Goal: Check status: Check status

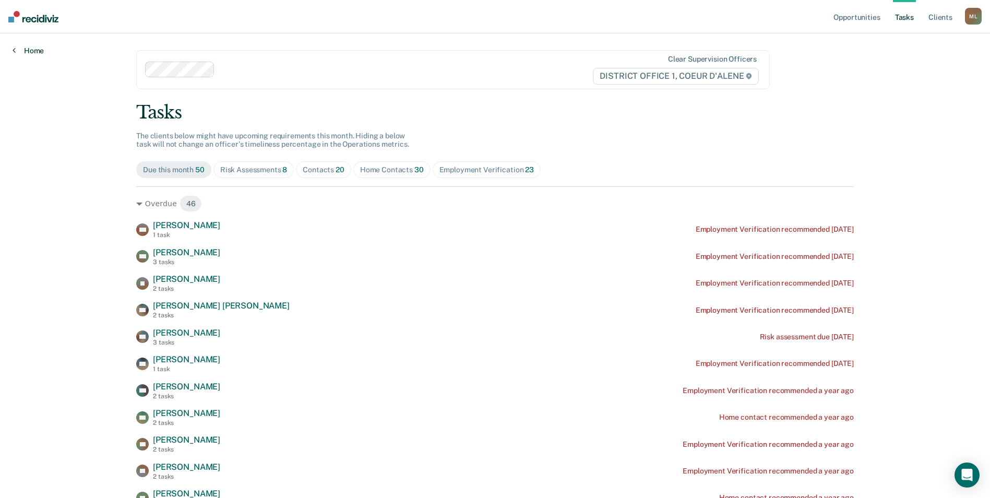
click at [27, 52] on link "Home" at bounding box center [28, 50] width 31 height 9
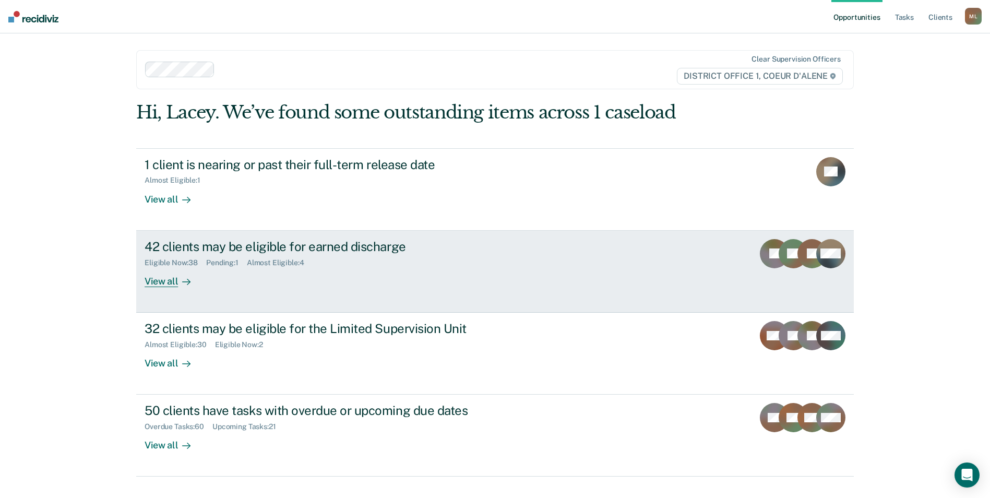
click at [320, 284] on div "42 clients may be eligible for earned discharge Eligible Now : 38 Pending : 1 A…" at bounding box center [340, 263] width 391 height 48
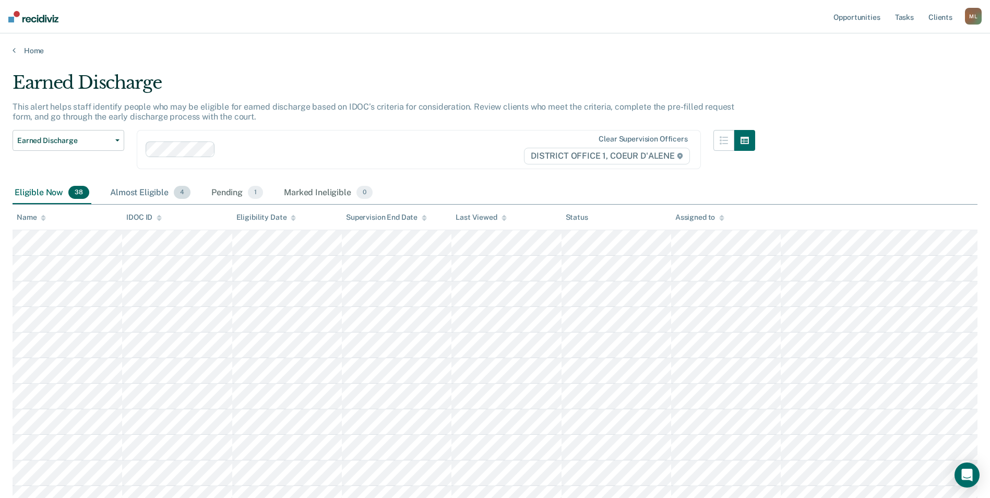
click at [129, 194] on div "Almost Eligible 4" at bounding box center [150, 193] width 85 height 23
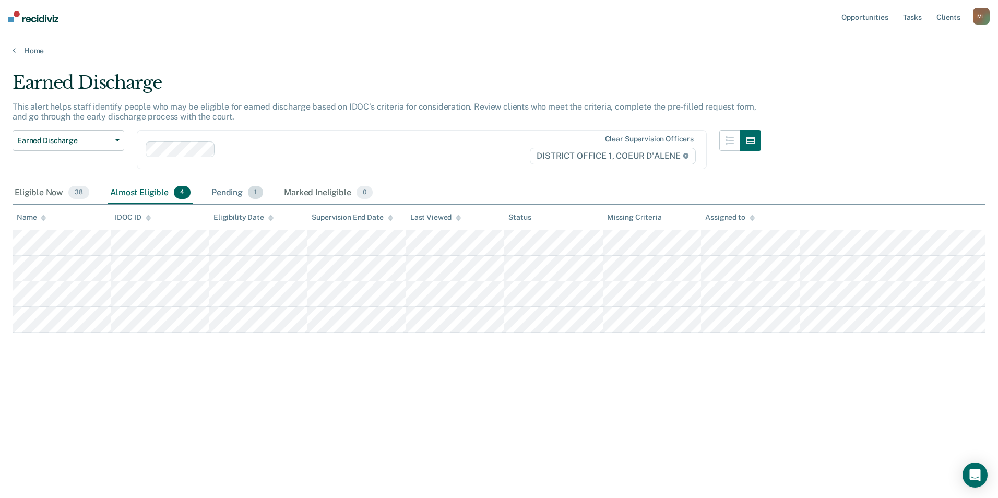
click at [220, 196] on div "Pending 1" at bounding box center [237, 193] width 56 height 23
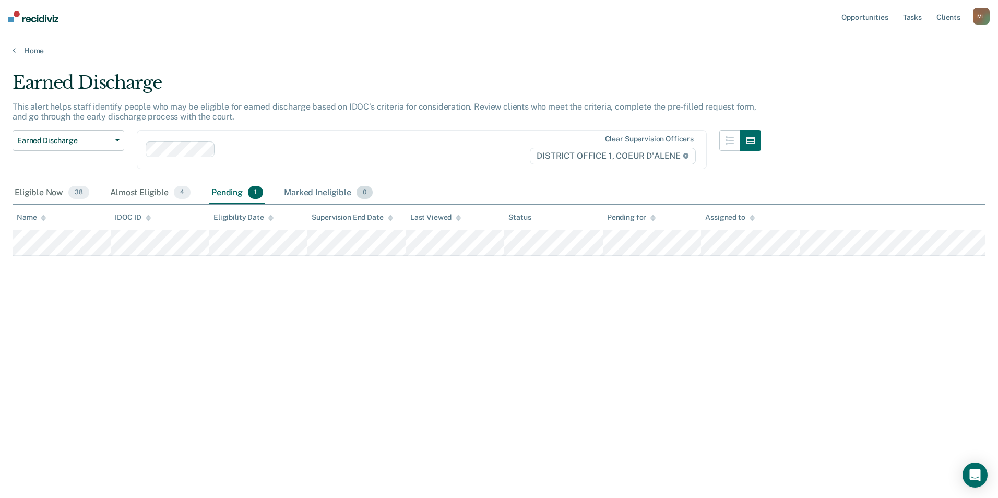
click at [308, 193] on div "Marked Ineligible 0" at bounding box center [328, 193] width 93 height 23
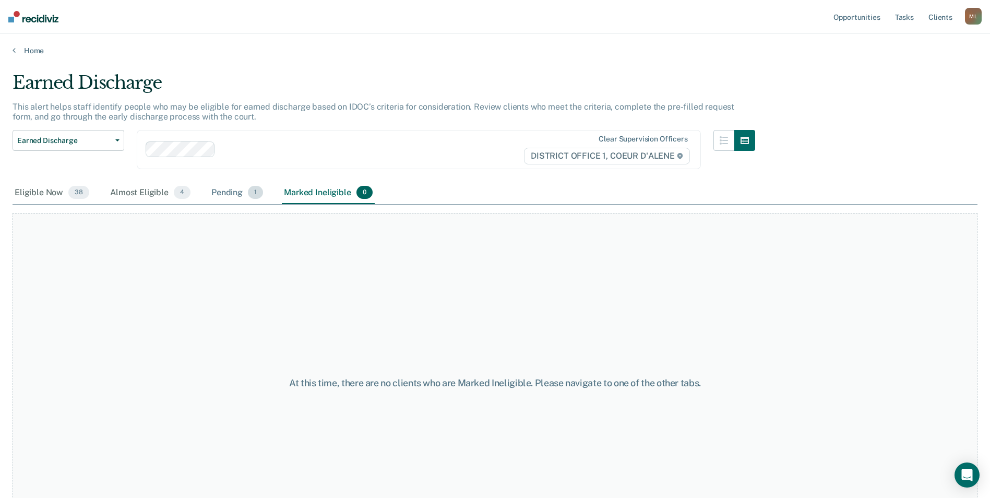
click at [224, 190] on div "Pending 1" at bounding box center [237, 193] width 56 height 23
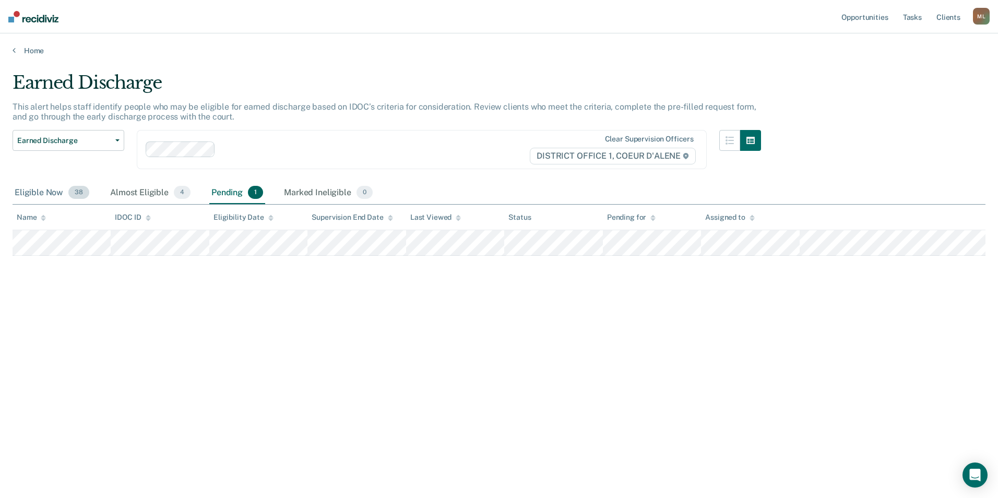
click at [37, 195] on div "Eligible Now 38" at bounding box center [52, 193] width 79 height 23
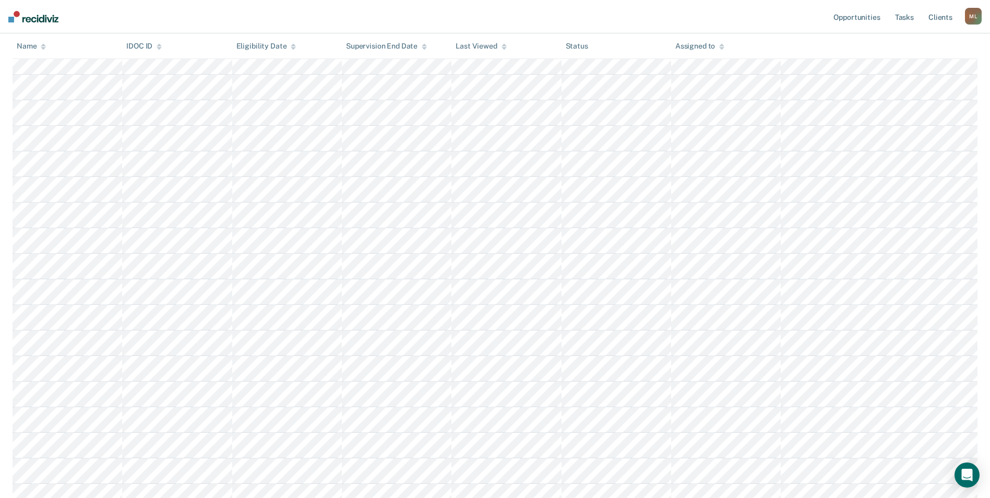
scroll to position [417, 0]
